Goal: Information Seeking & Learning: Learn about a topic

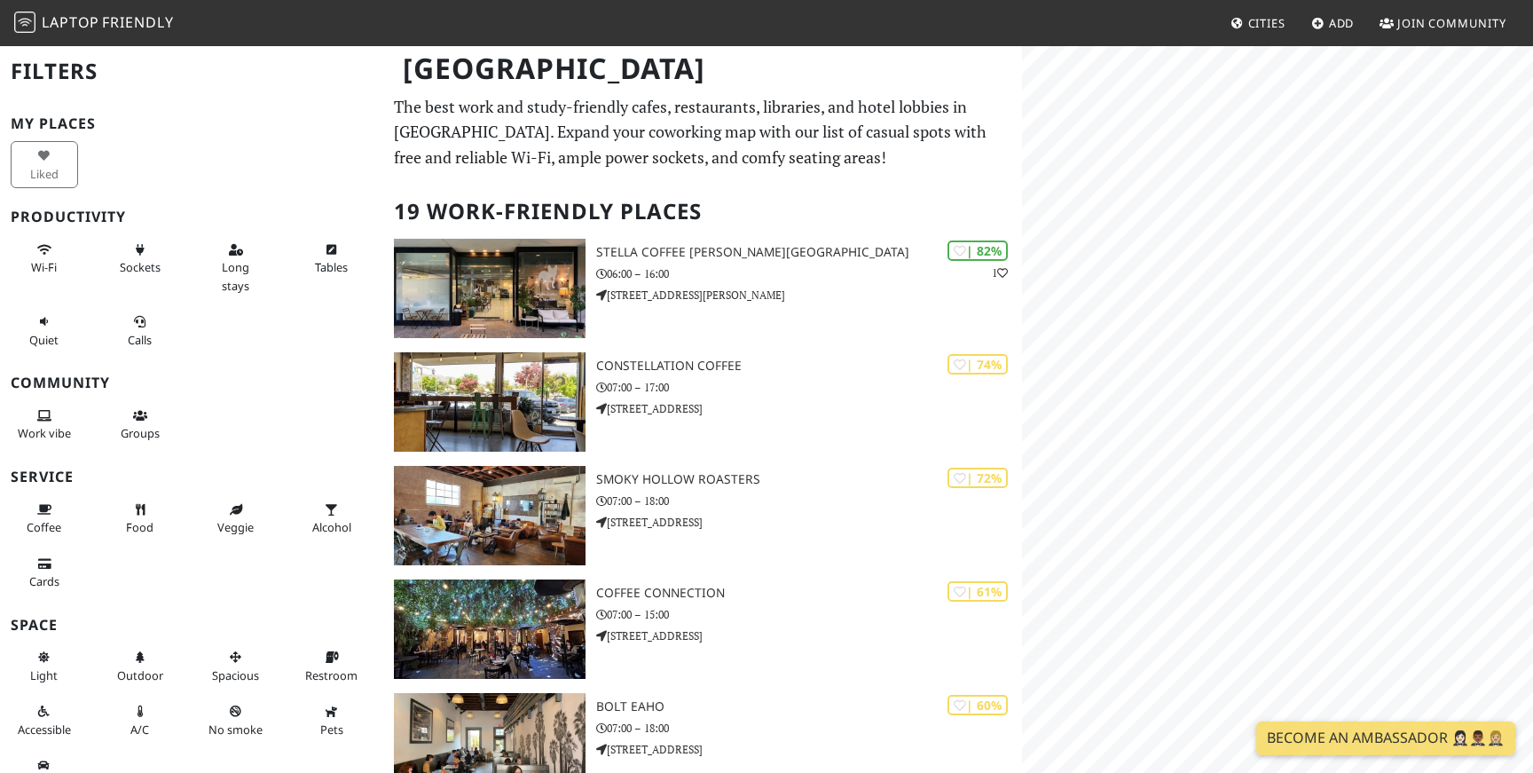
scroll to position [24, 0]
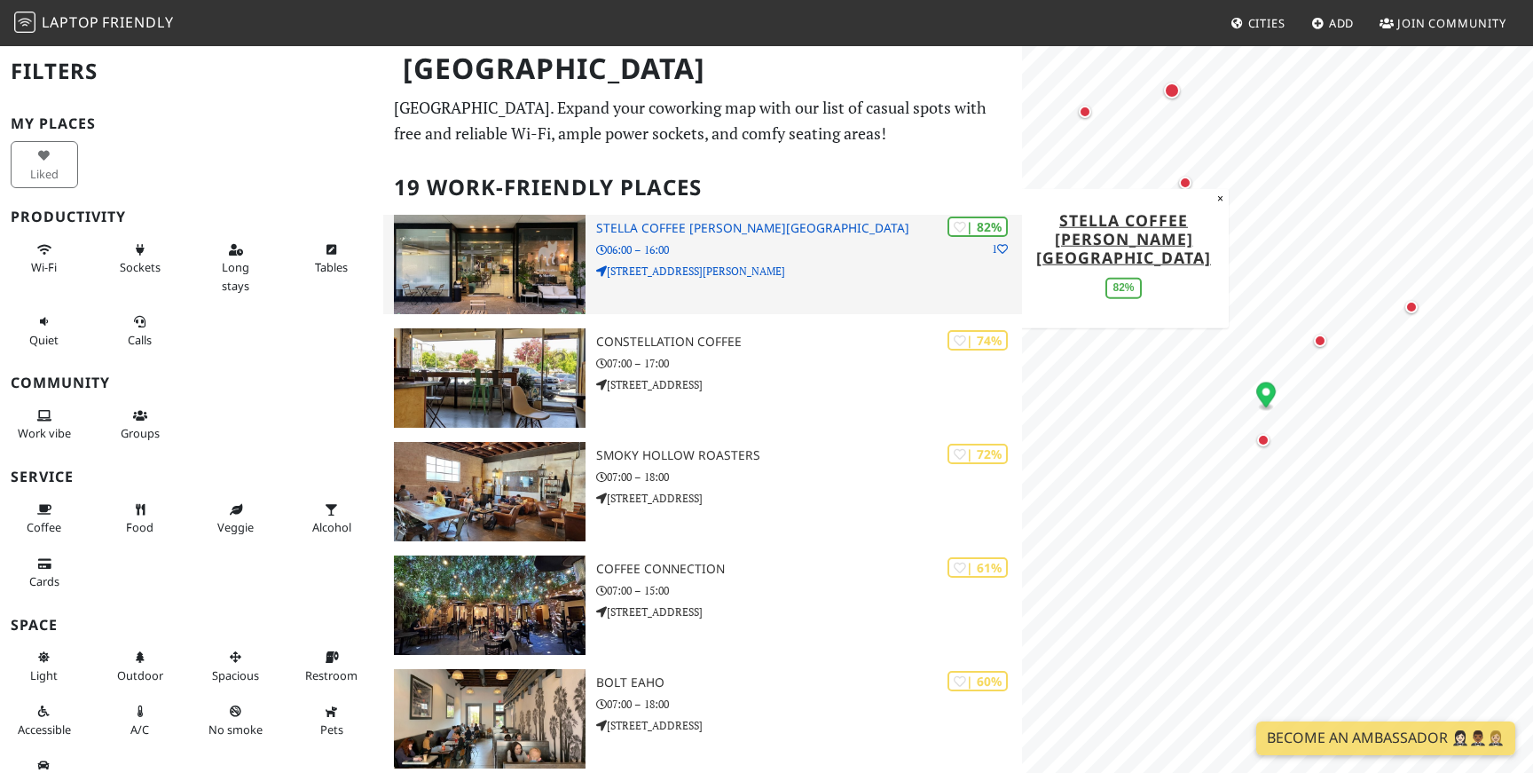
click at [541, 303] on img at bounding box center [490, 264] width 192 height 99
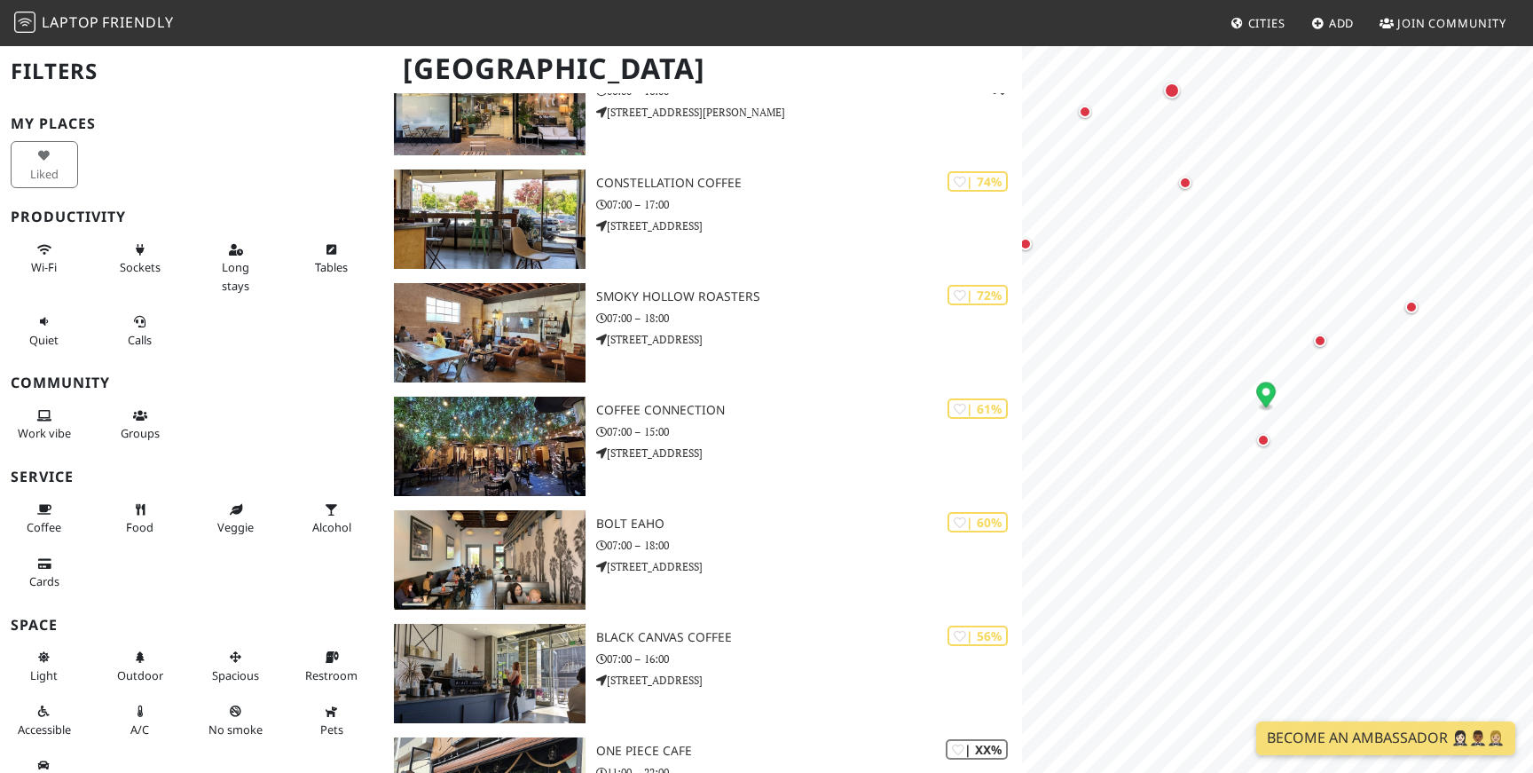
scroll to position [0, 0]
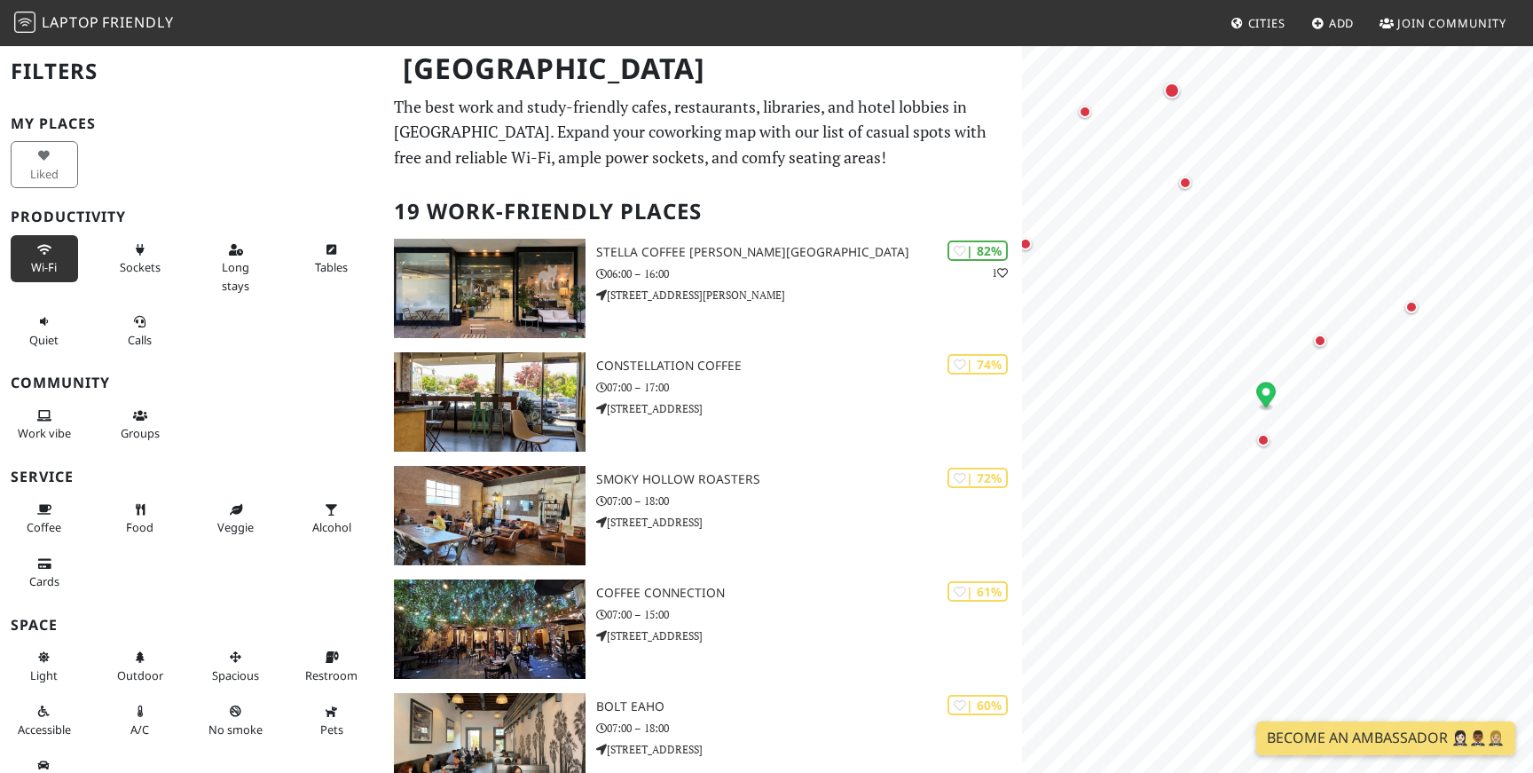
click at [51, 262] on span "Wi-Fi" at bounding box center [44, 267] width 26 height 16
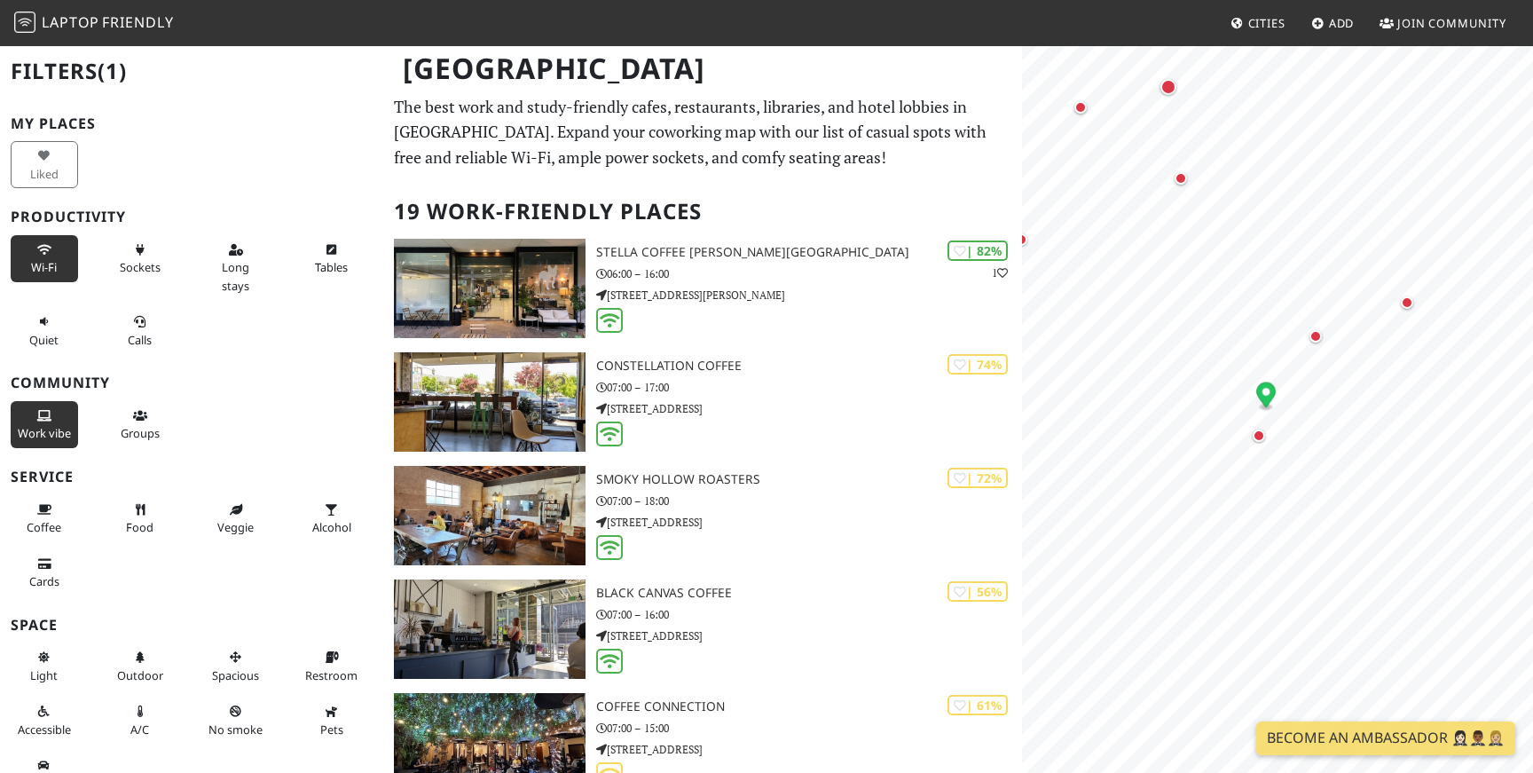
click at [52, 441] on button "Work vibe" at bounding box center [44, 424] width 67 height 47
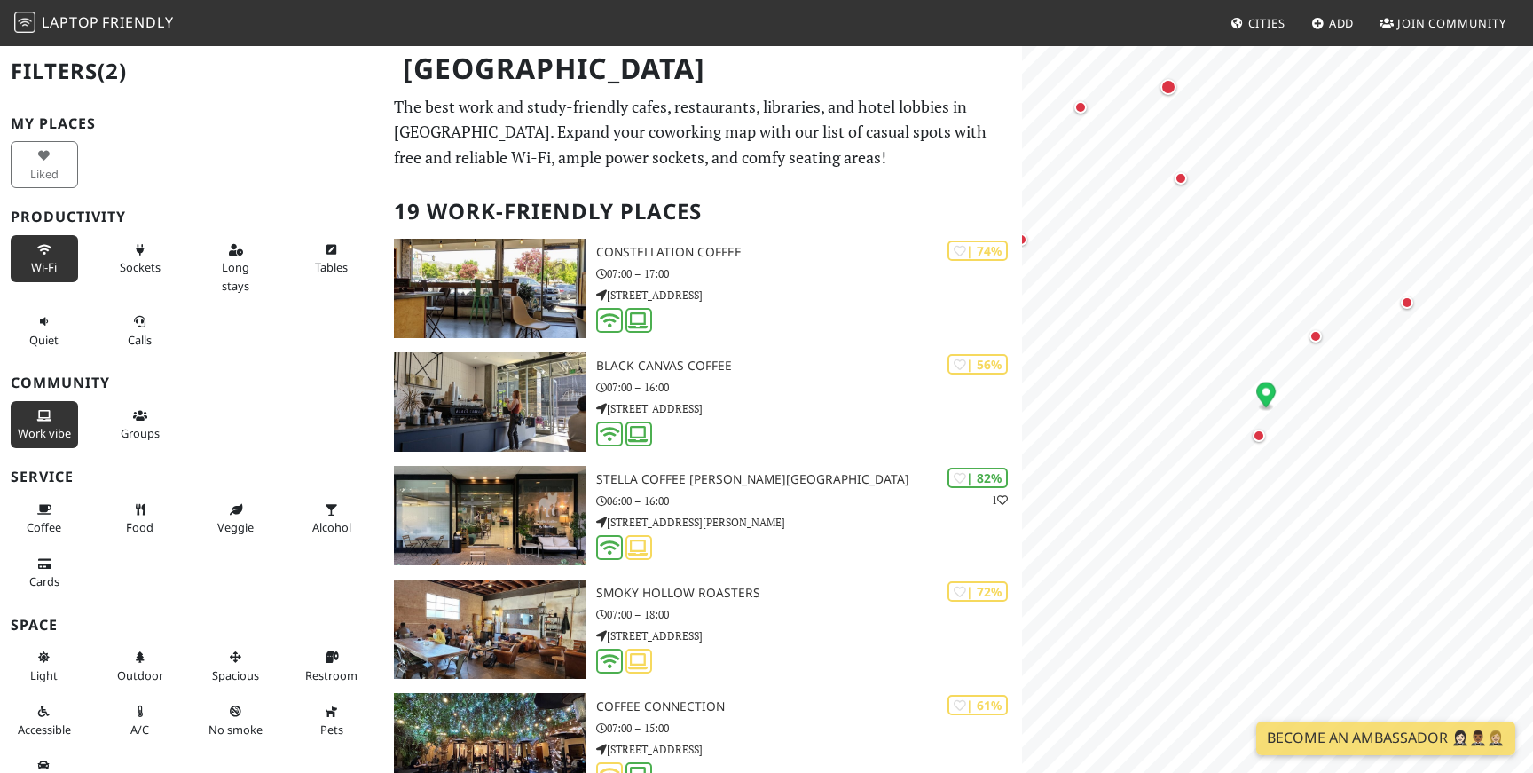
scroll to position [28, 0]
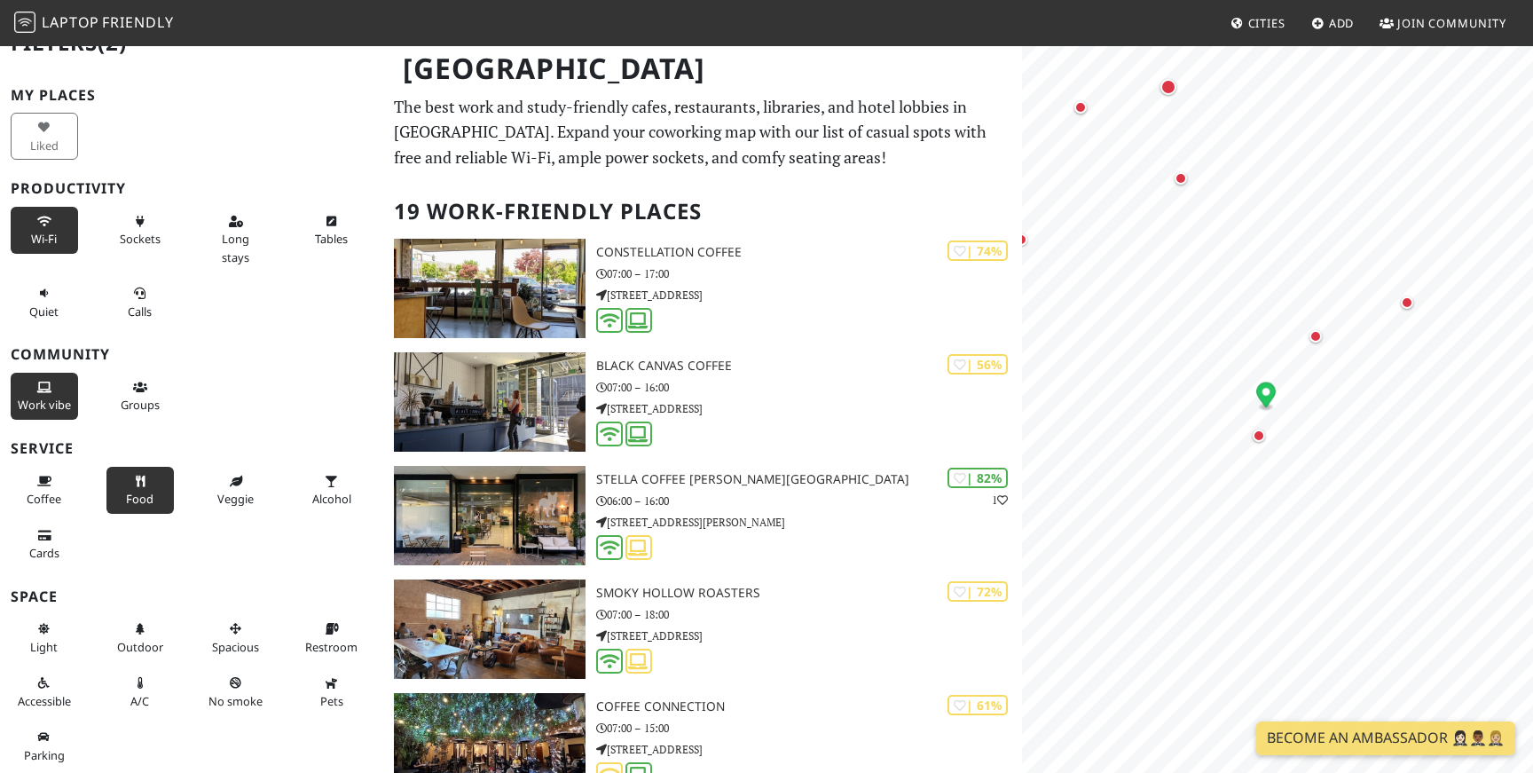
click at [133, 483] on icon at bounding box center [140, 482] width 14 height 12
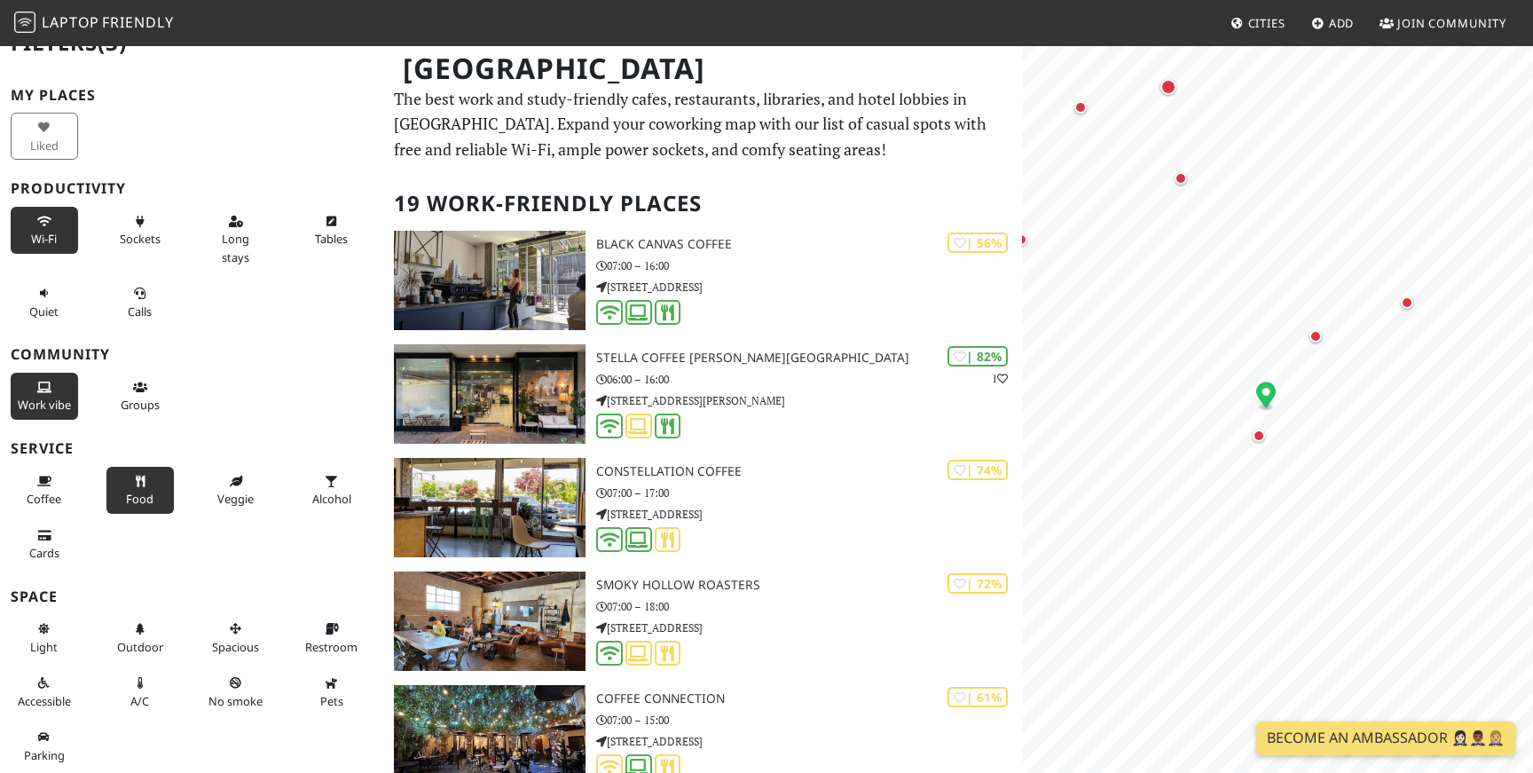
scroll to position [0, 0]
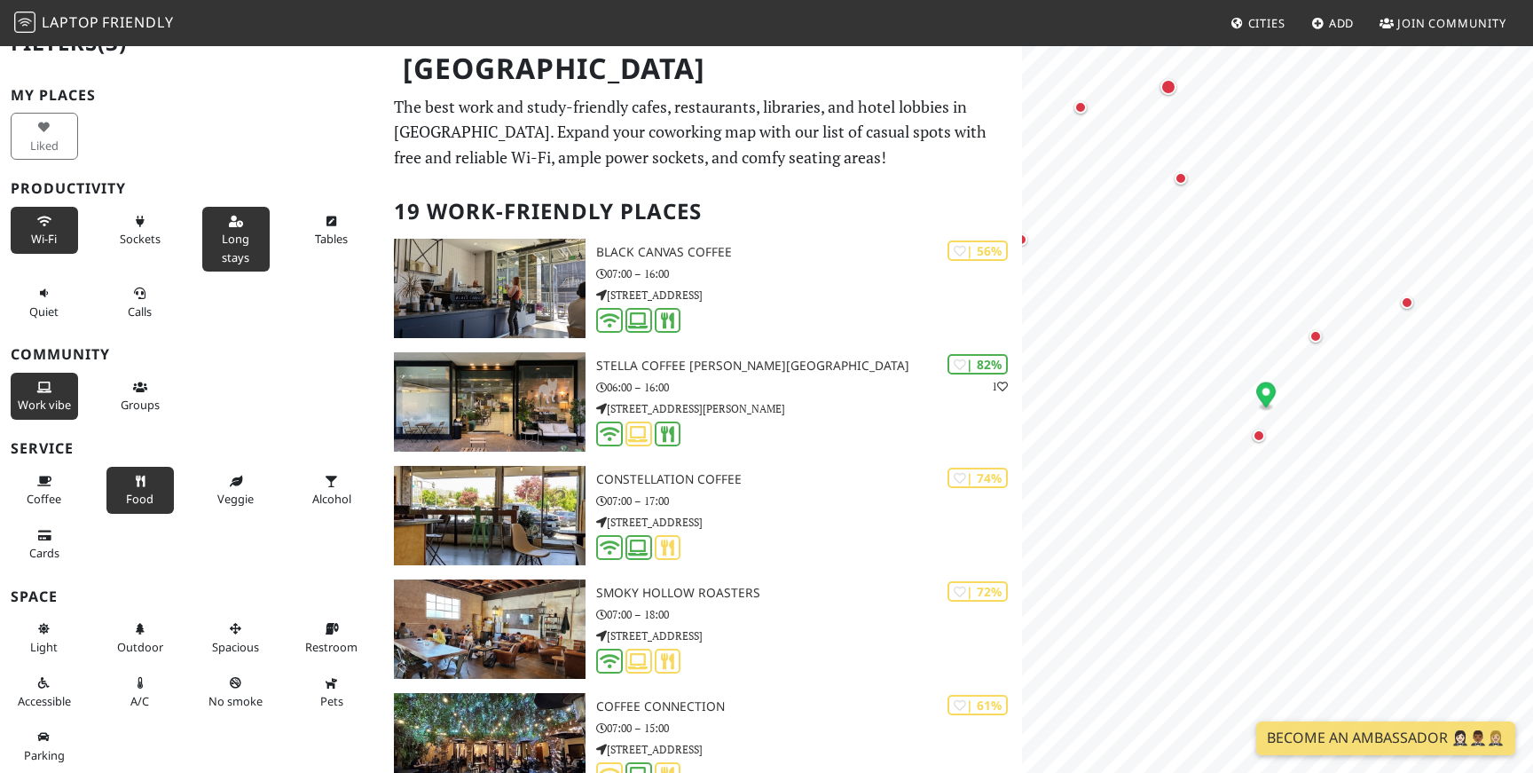
click at [218, 227] on button "Long stays" at bounding box center [235, 239] width 67 height 65
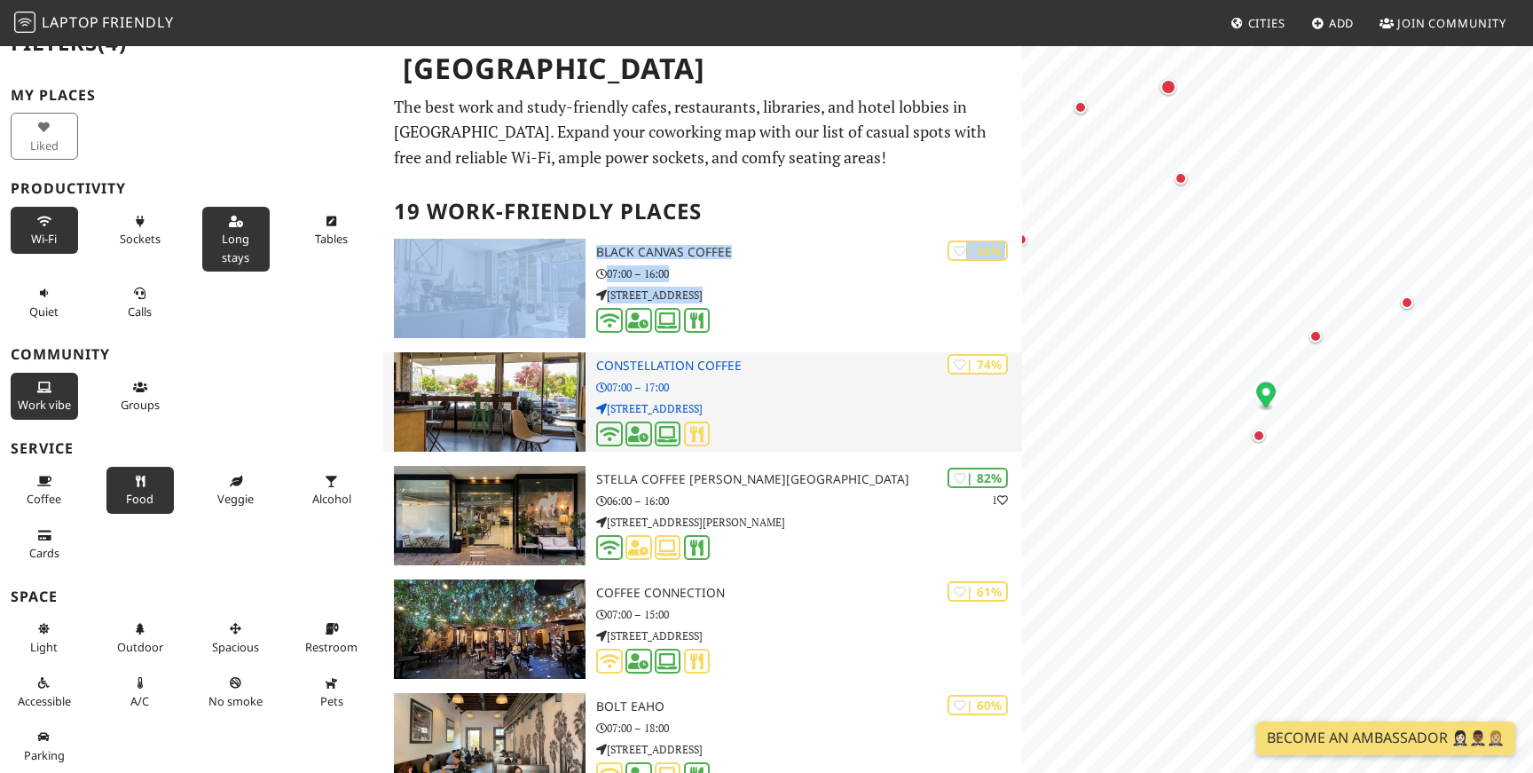
click at [709, 364] on h3 "Constellation Coffee" at bounding box center [809, 365] width 426 height 15
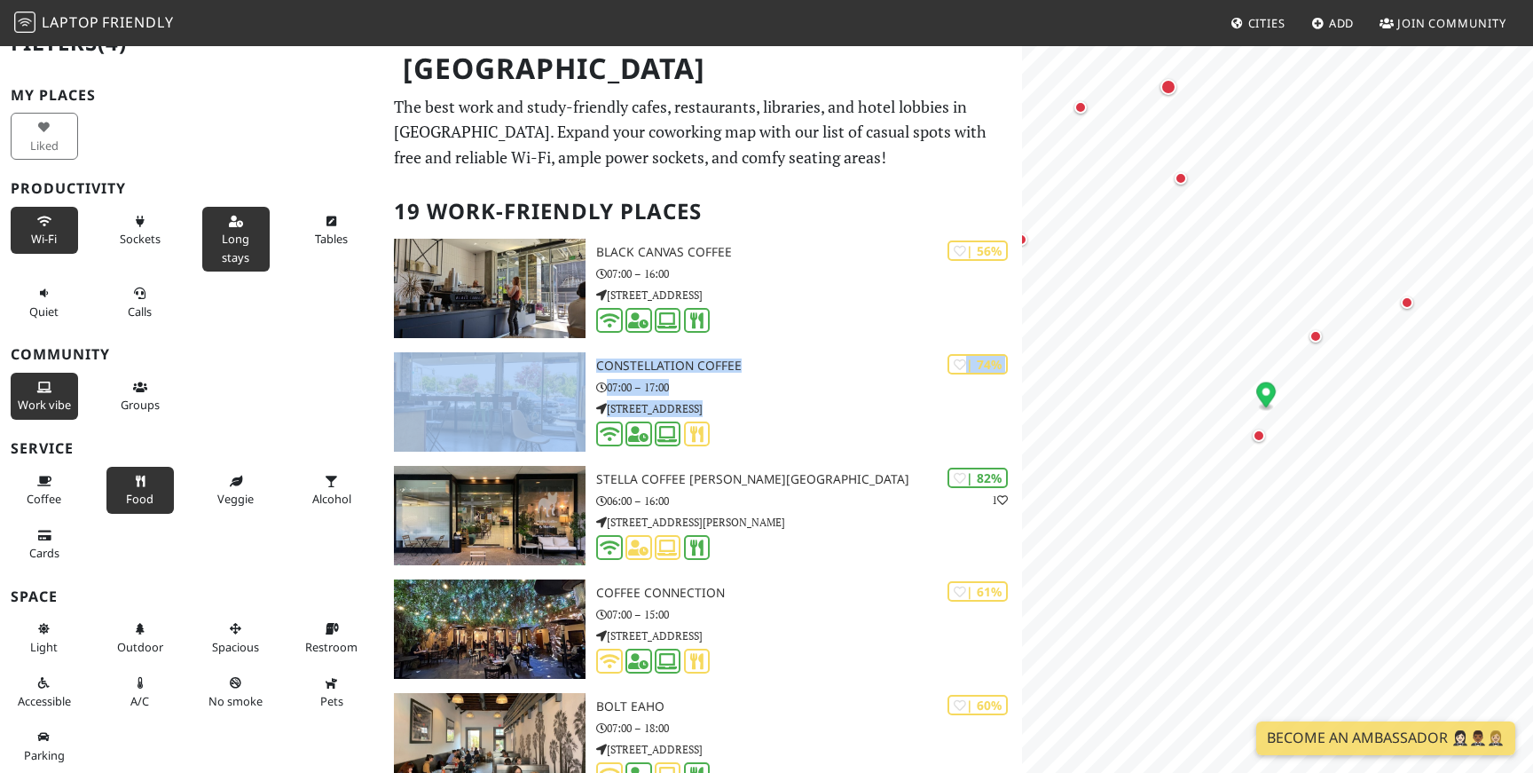
drag, startPoint x: 664, startPoint y: 360, endPoint x: 896, endPoint y: 6, distance: 423.5
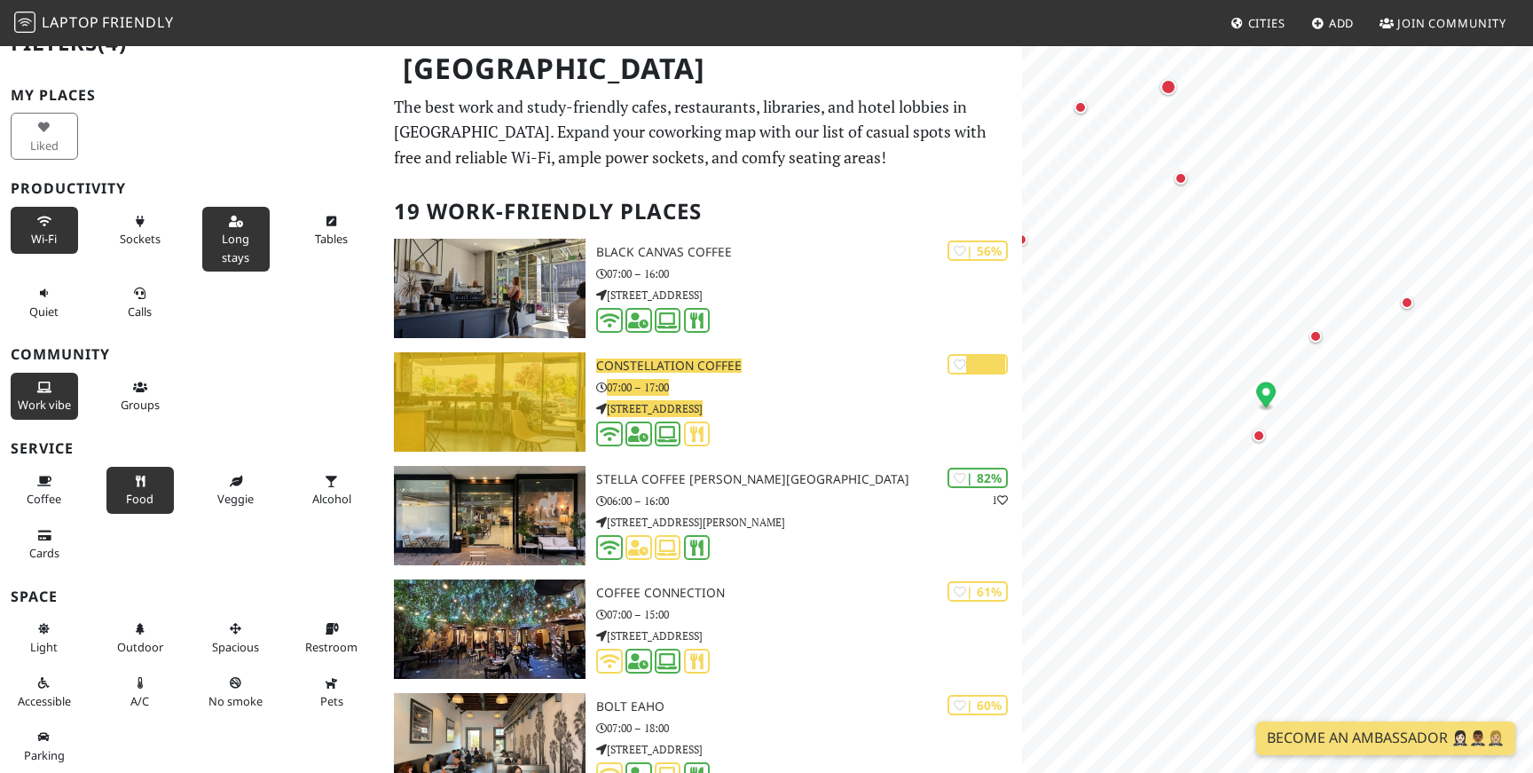
click at [0, 0] on body "Laptop Friendly Cities Add Join Community Los Angeles Filters (4) My Places Lik…" at bounding box center [766, 386] width 1533 height 773
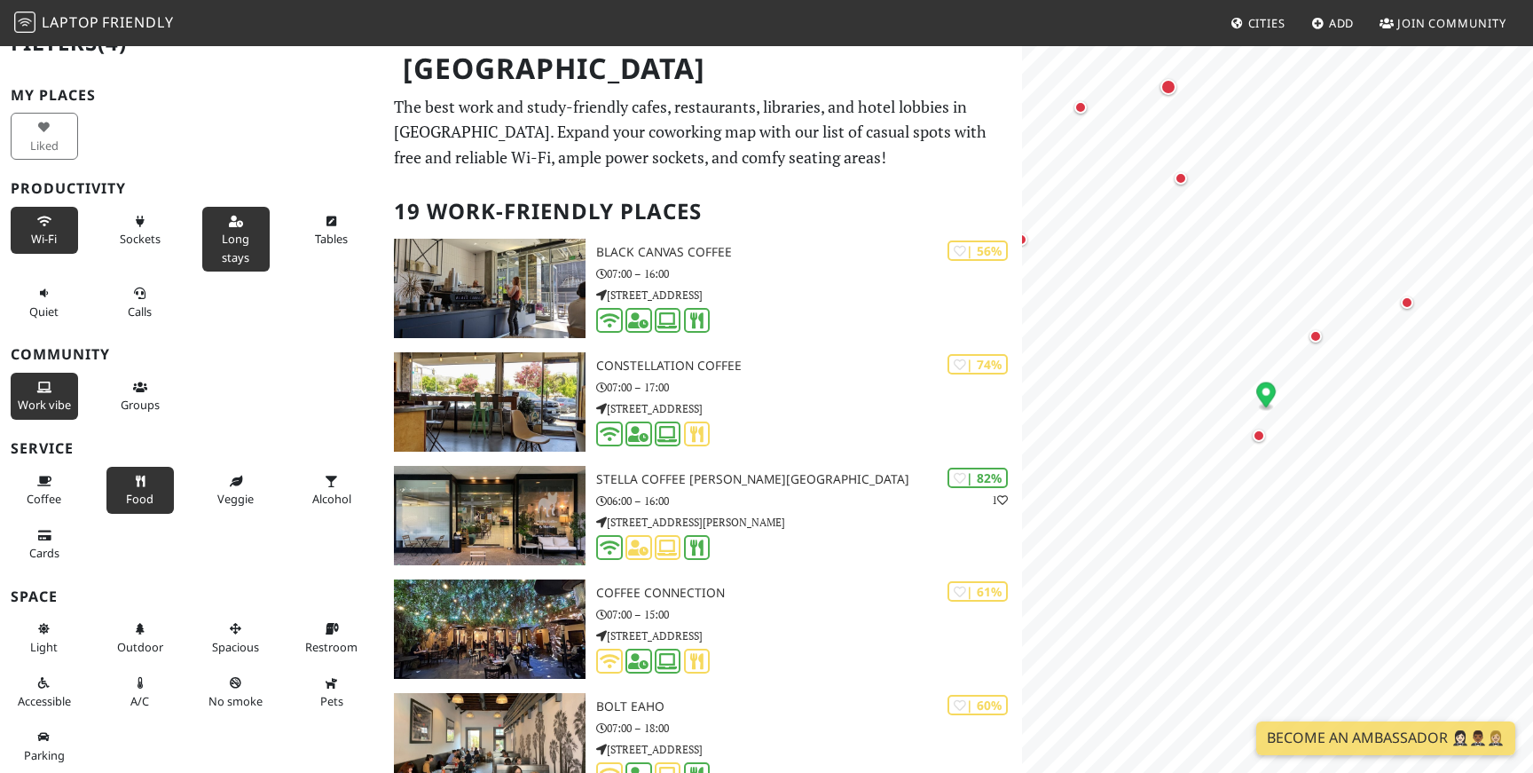
click at [329, 369] on div "Work vibe Groups" at bounding box center [191, 396] width 383 height 54
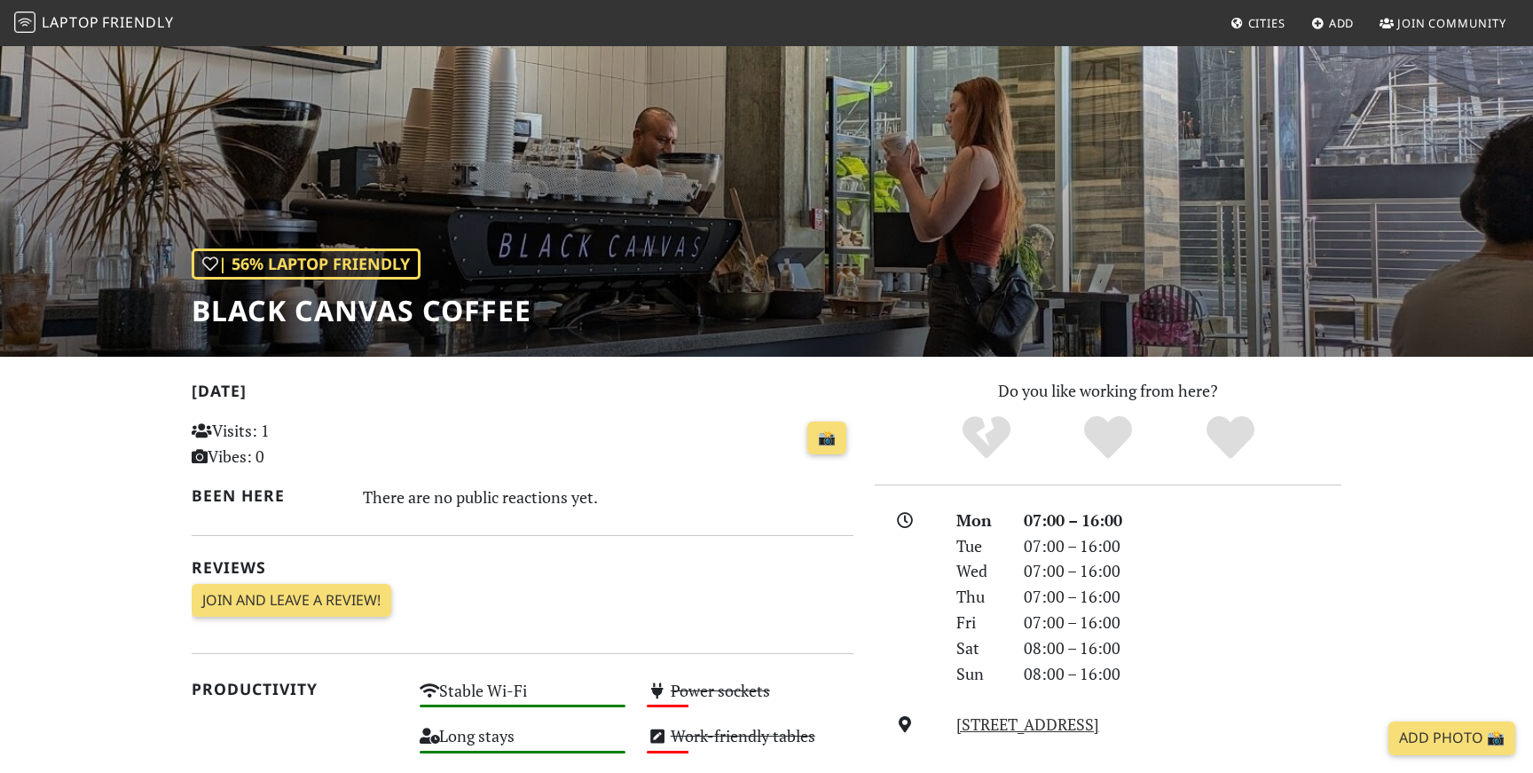
scroll to position [21, 0]
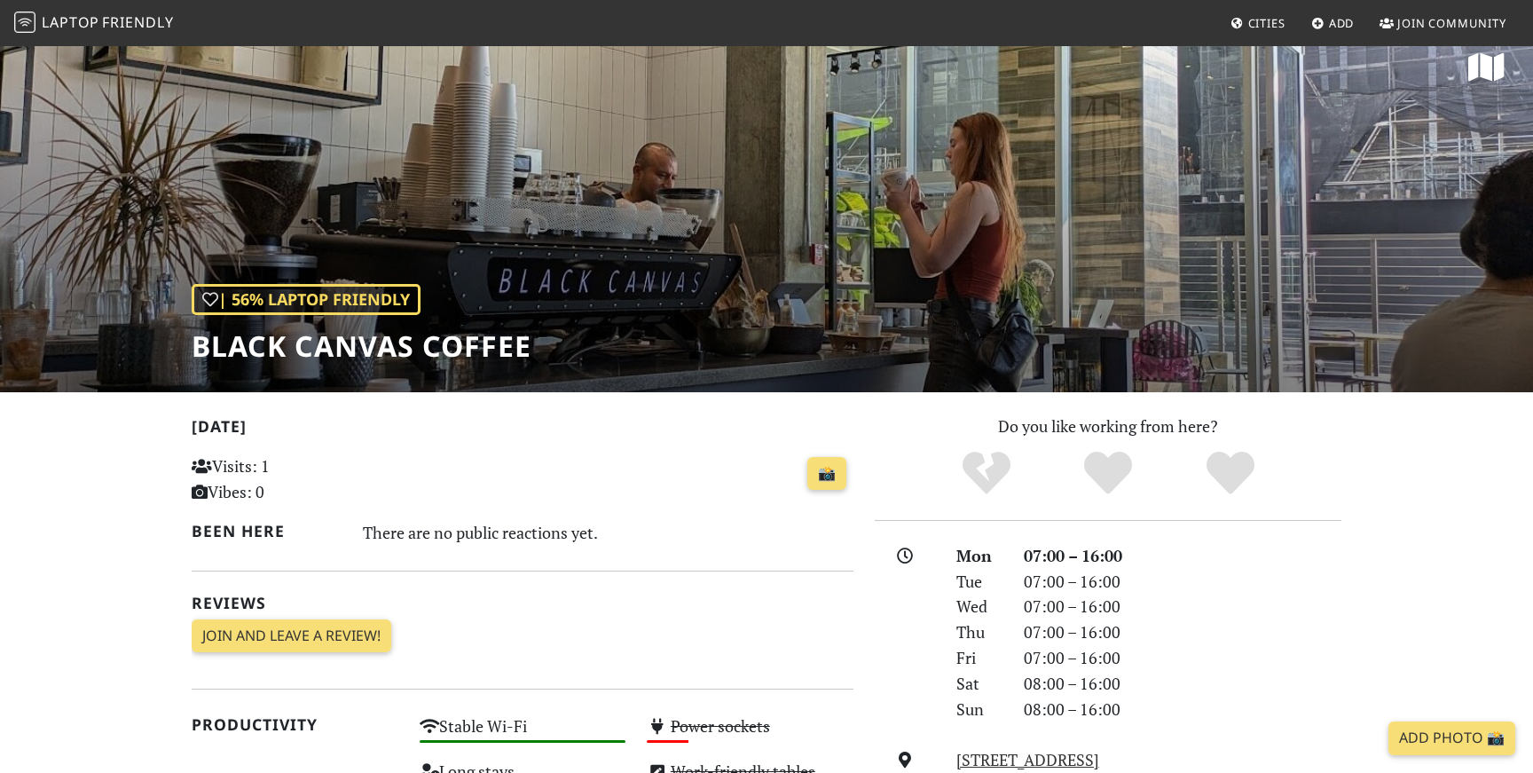
click at [234, 353] on h1 "Black Canvas Coffee" at bounding box center [362, 346] width 340 height 34
drag, startPoint x: 234, startPoint y: 353, endPoint x: 442, endPoint y: 351, distance: 207.6
click at [442, 351] on h1 "Black Canvas Coffee" at bounding box center [362, 346] width 340 height 34
copy h1 "Black Canvas Coffee"
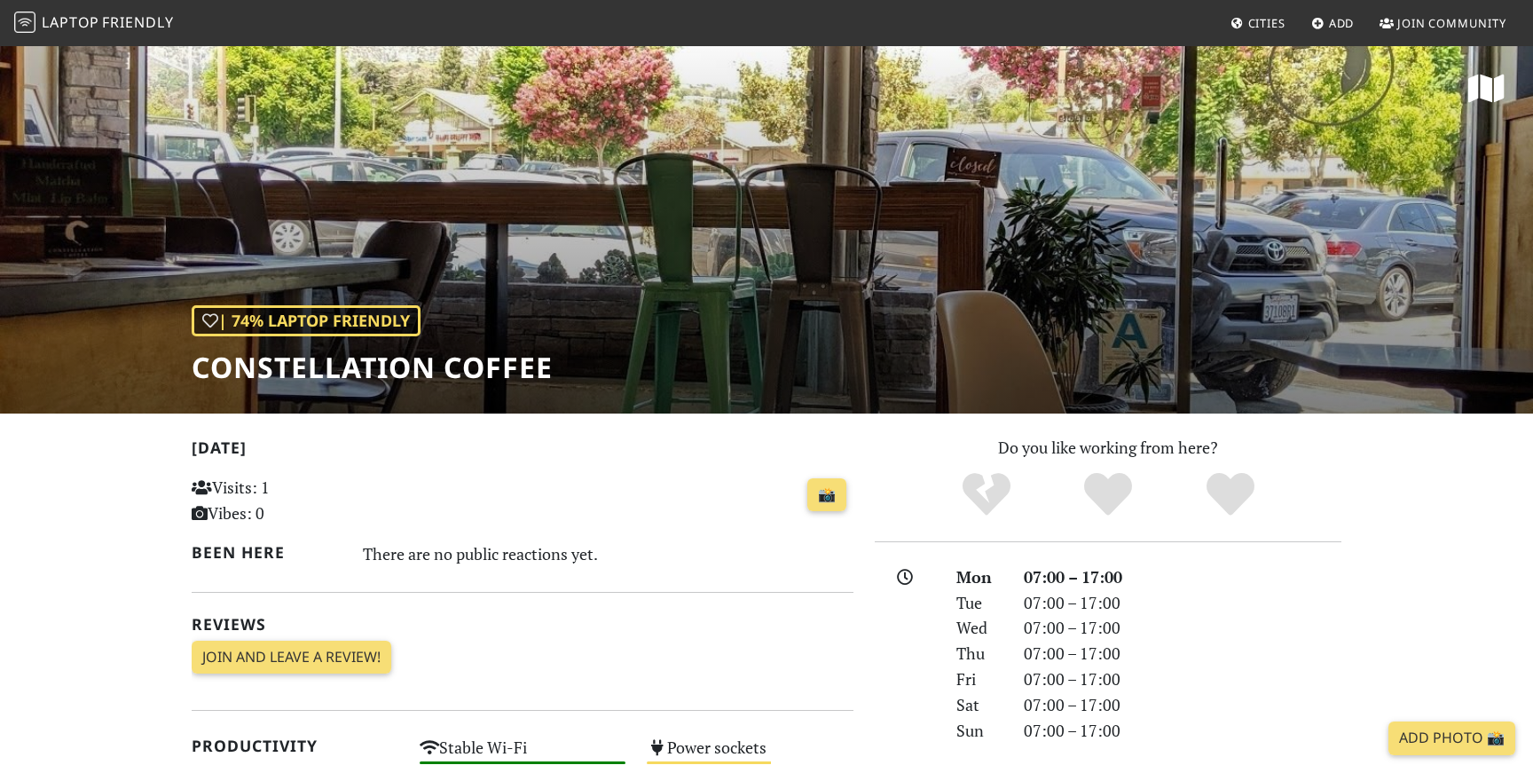
click at [285, 372] on h1 "Constellation Coffee" at bounding box center [372, 367] width 361 height 34
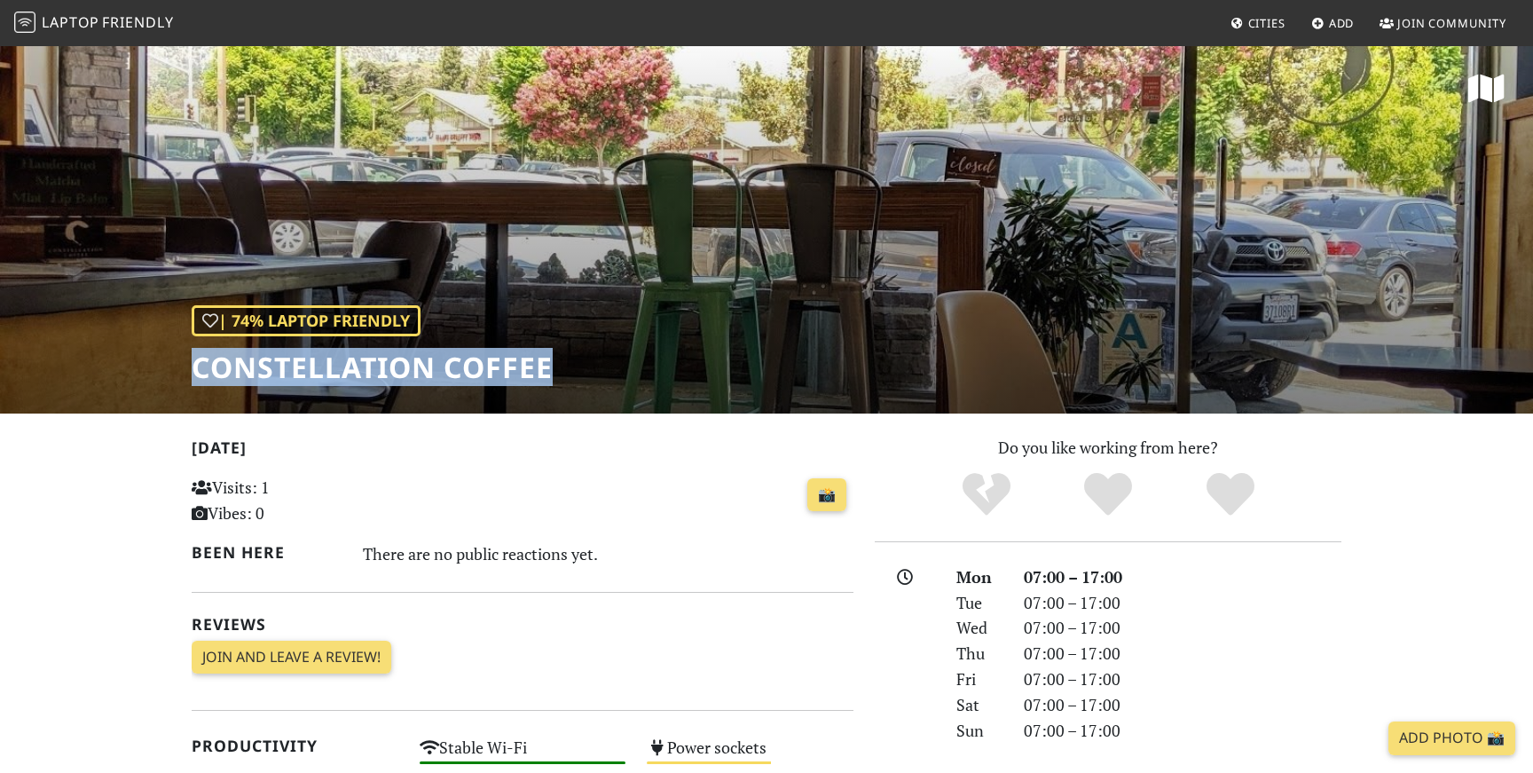
drag, startPoint x: 285, startPoint y: 372, endPoint x: 469, endPoint y: 363, distance: 184.7
click at [469, 363] on h1 "Constellation Coffee" at bounding box center [372, 367] width 361 height 34
copy h1 "Constellation Coffee"
